Goal: Navigation & Orientation: Find specific page/section

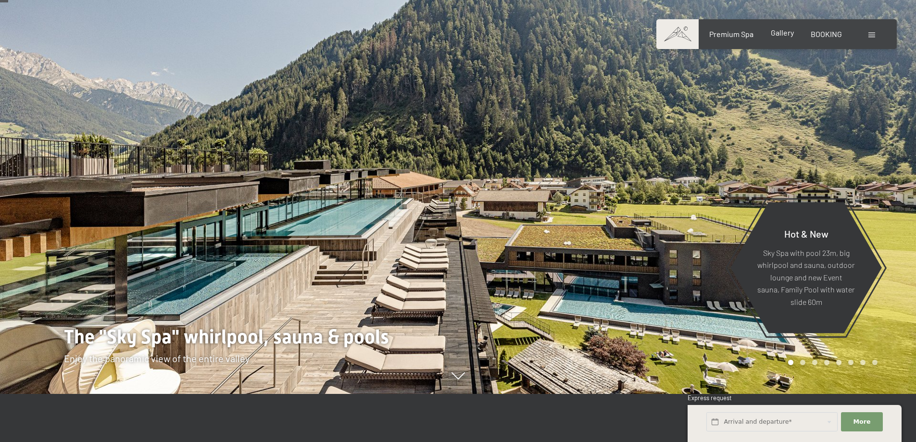
click at [780, 37] on div "Gallery" at bounding box center [781, 32] width 23 height 11
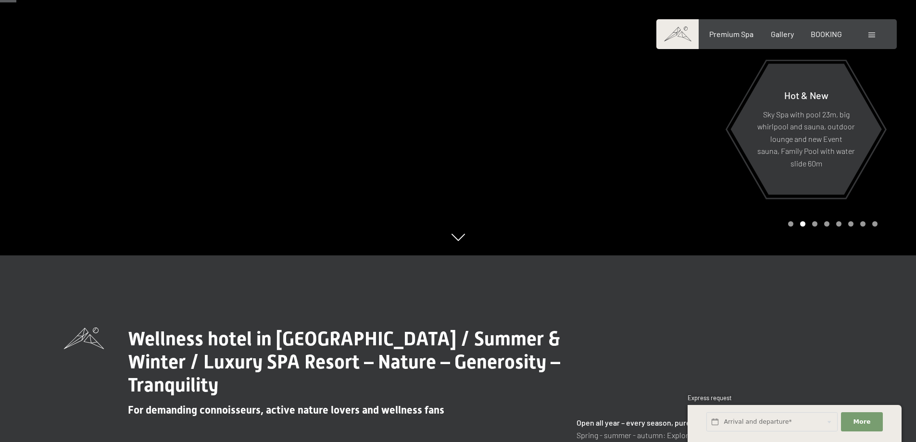
scroll to position [96, 0]
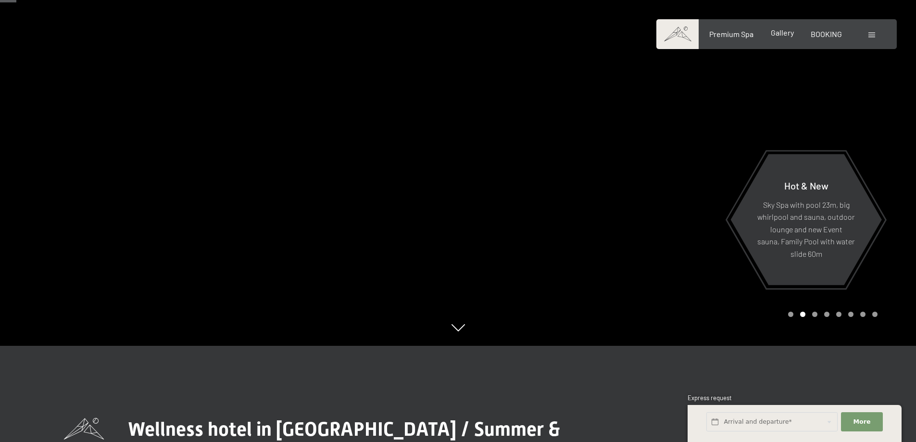
click at [783, 37] on div "Gallery" at bounding box center [781, 32] width 23 height 11
click at [780, 30] on span "Gallery" at bounding box center [781, 32] width 23 height 9
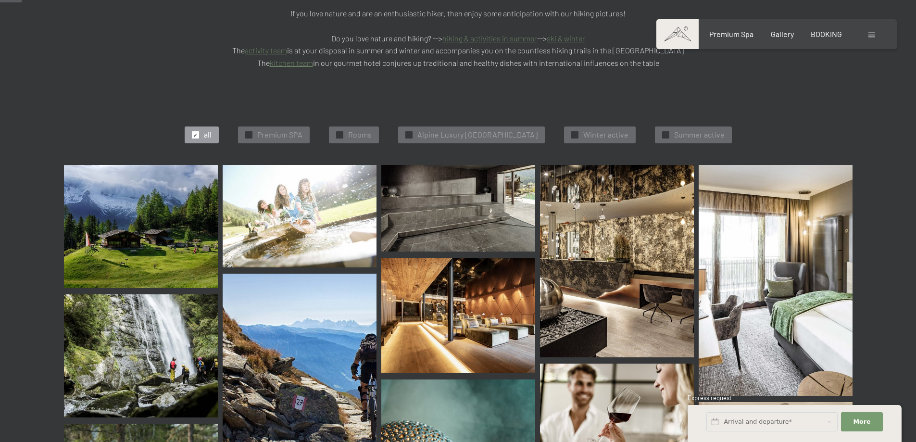
scroll to position [288, 0]
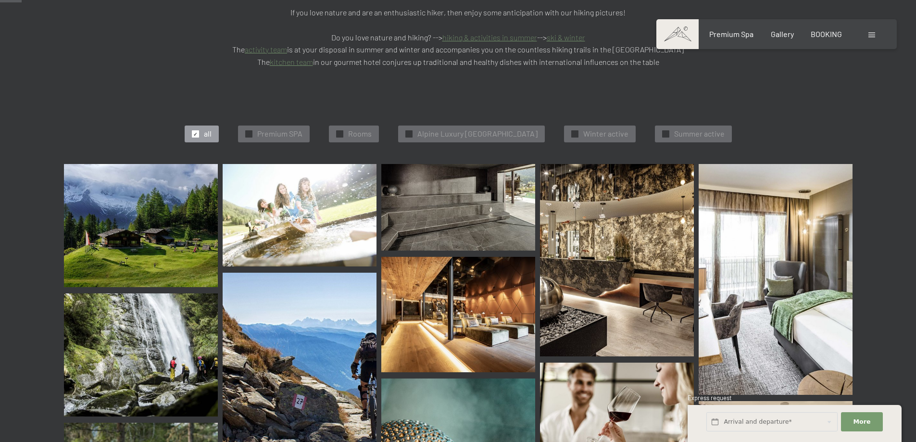
click at [165, 173] on img at bounding box center [141, 225] width 154 height 123
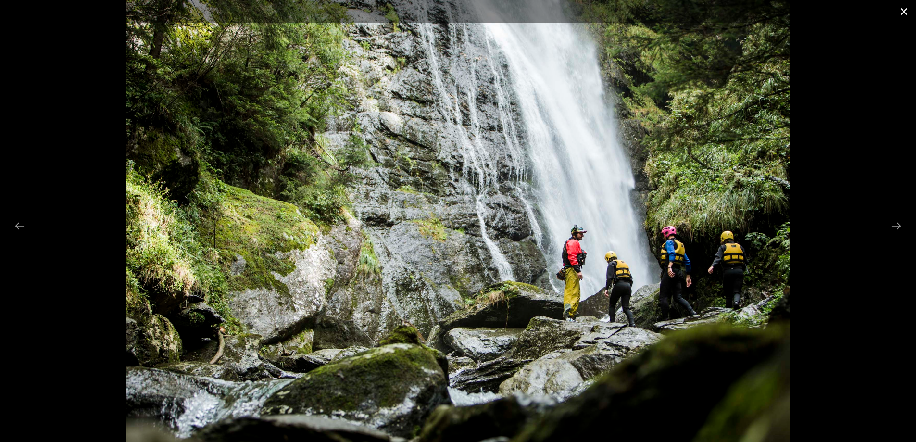
click at [901, 11] on button "Close gallery" at bounding box center [904, 11] width 24 height 23
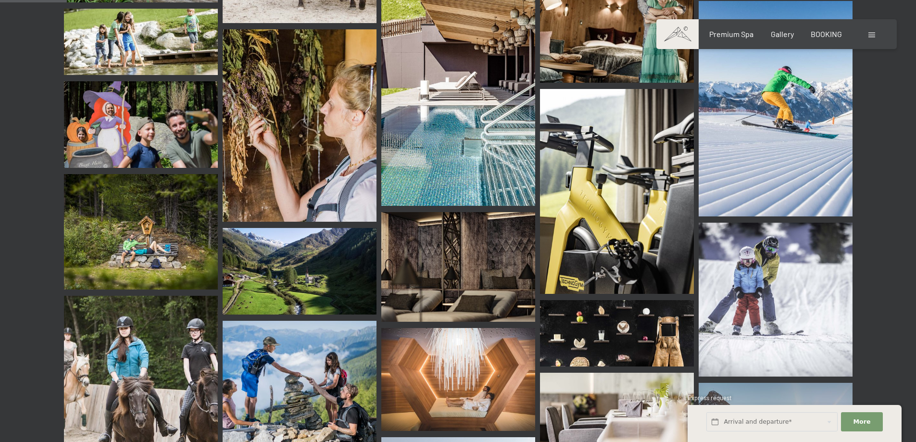
scroll to position [865, 0]
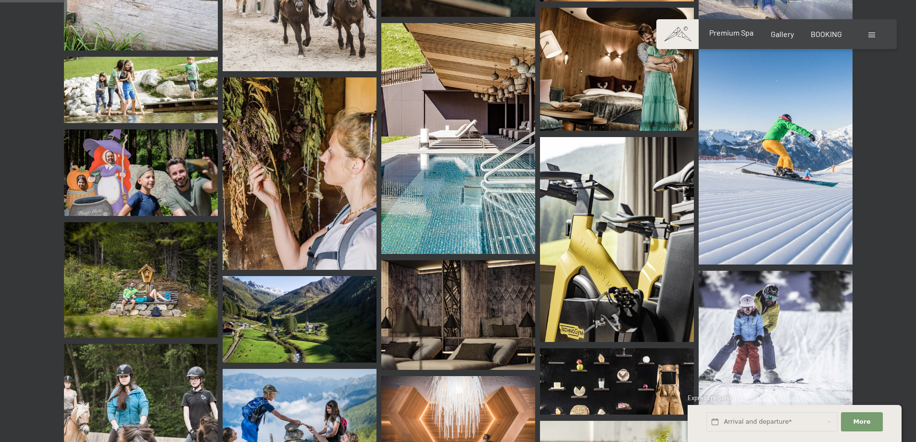
click at [729, 31] on span "Premium Spa" at bounding box center [731, 32] width 44 height 9
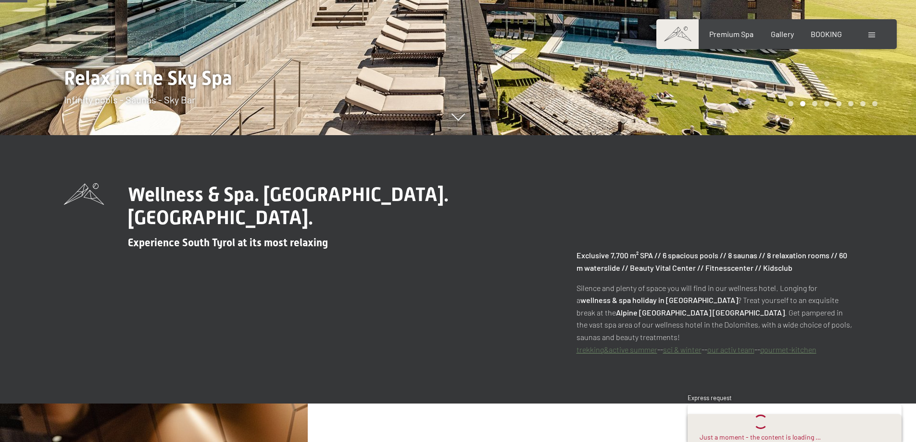
scroll to position [336, 0]
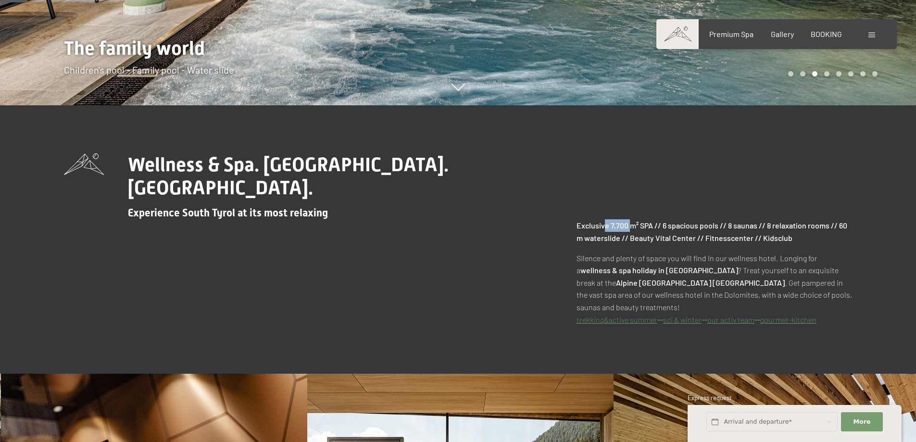
drag, startPoint x: 616, startPoint y: 203, endPoint x: 631, endPoint y: 205, distance: 15.0
click at [631, 221] on strong "Exclusive 7,700 m² SPA // 6 spacious pools // 8 saunas // 8 relaxation rooms //…" at bounding box center [711, 232] width 271 height 22
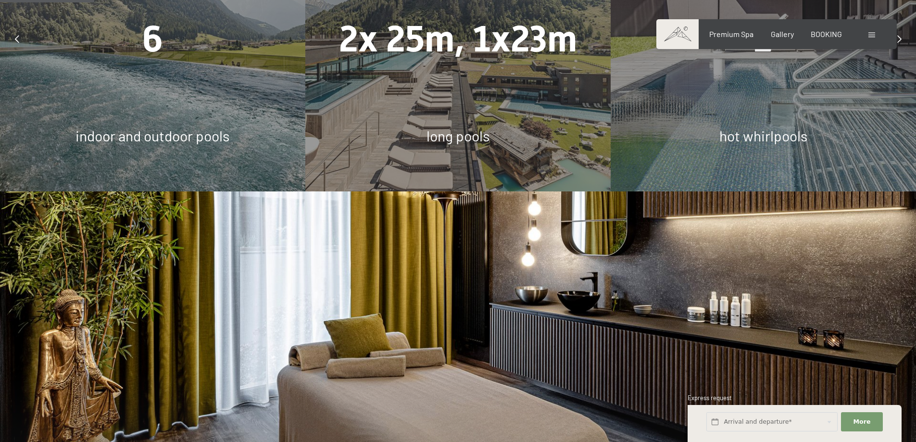
scroll to position [721, 0]
